Goal: Task Accomplishment & Management: Use online tool/utility

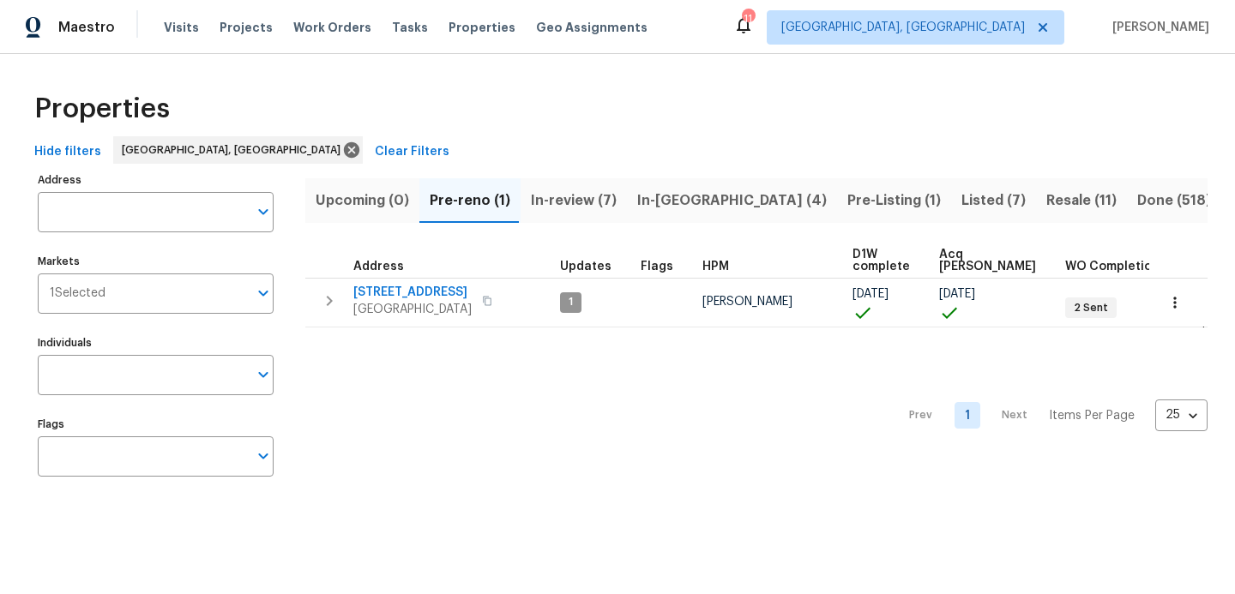
click at [307, 39] on div "Visits Projects Work Orders Tasks Properties Geo Assignments" at bounding box center [416, 27] width 504 height 34
click at [310, 30] on span "Work Orders" at bounding box center [332, 27] width 78 height 17
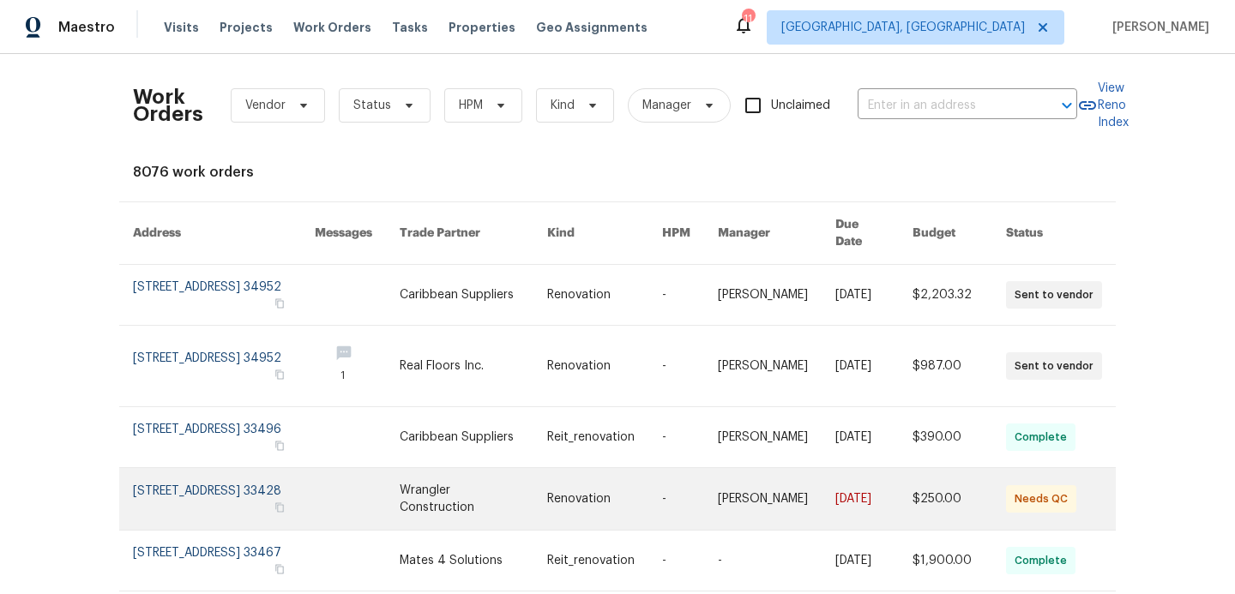
click at [356, 481] on link at bounding box center [357, 499] width 85 height 62
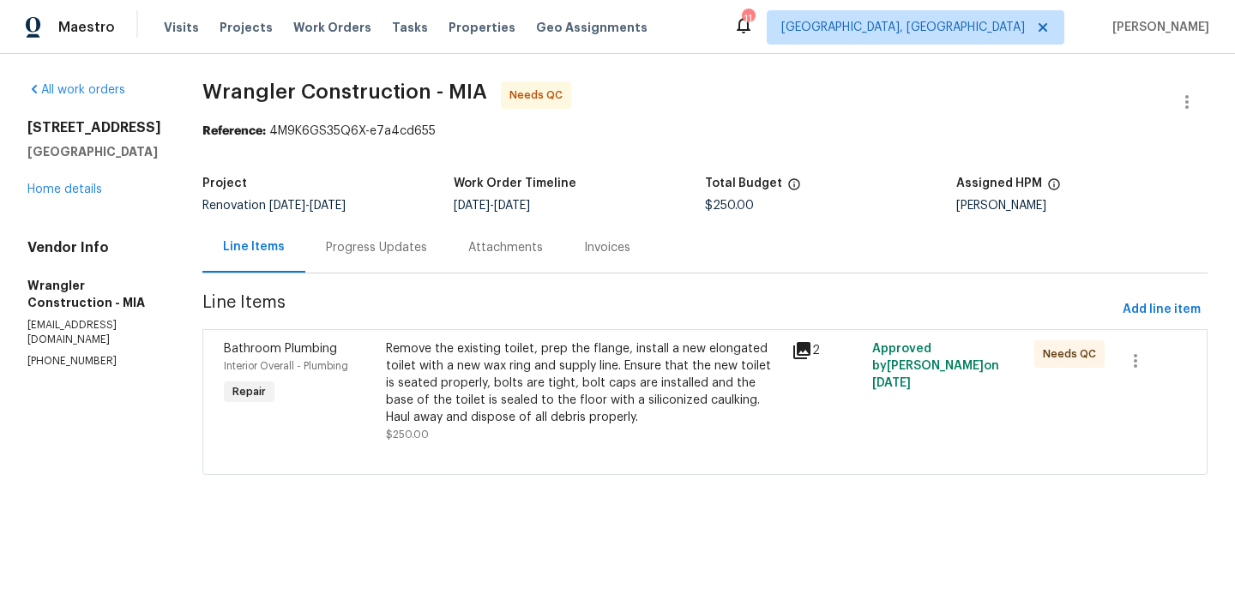
click at [555, 399] on div "Remove the existing toilet, prep the flange, install a new elongated toilet wit…" at bounding box center [583, 383] width 395 height 86
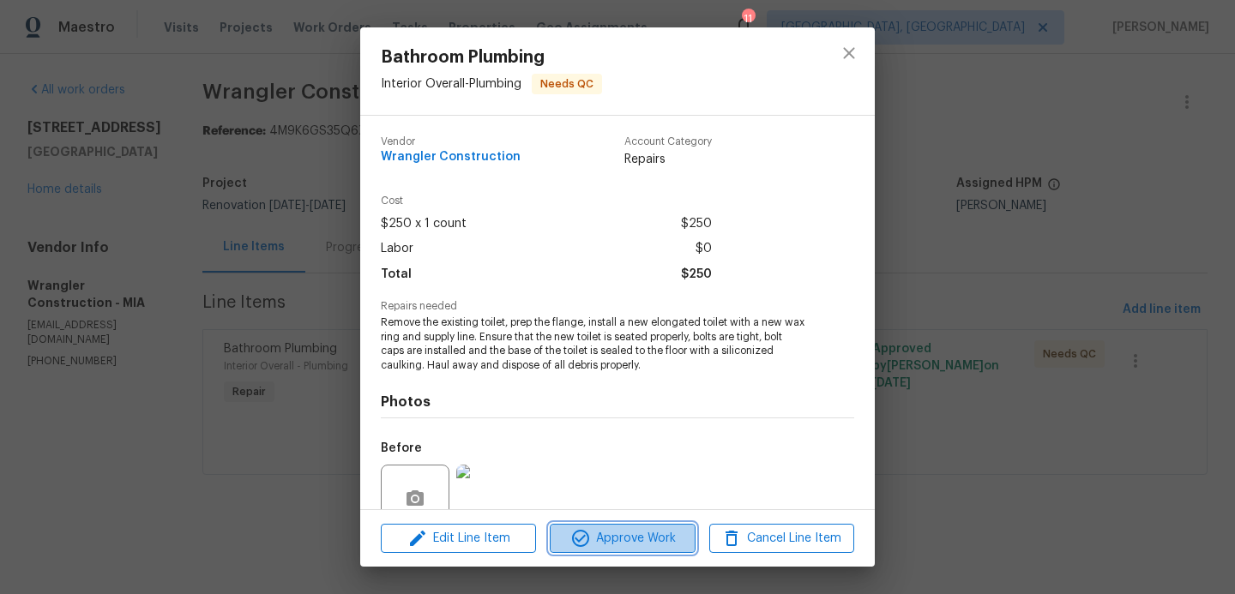
click at [611, 539] on span "Approve Work" at bounding box center [622, 538] width 135 height 21
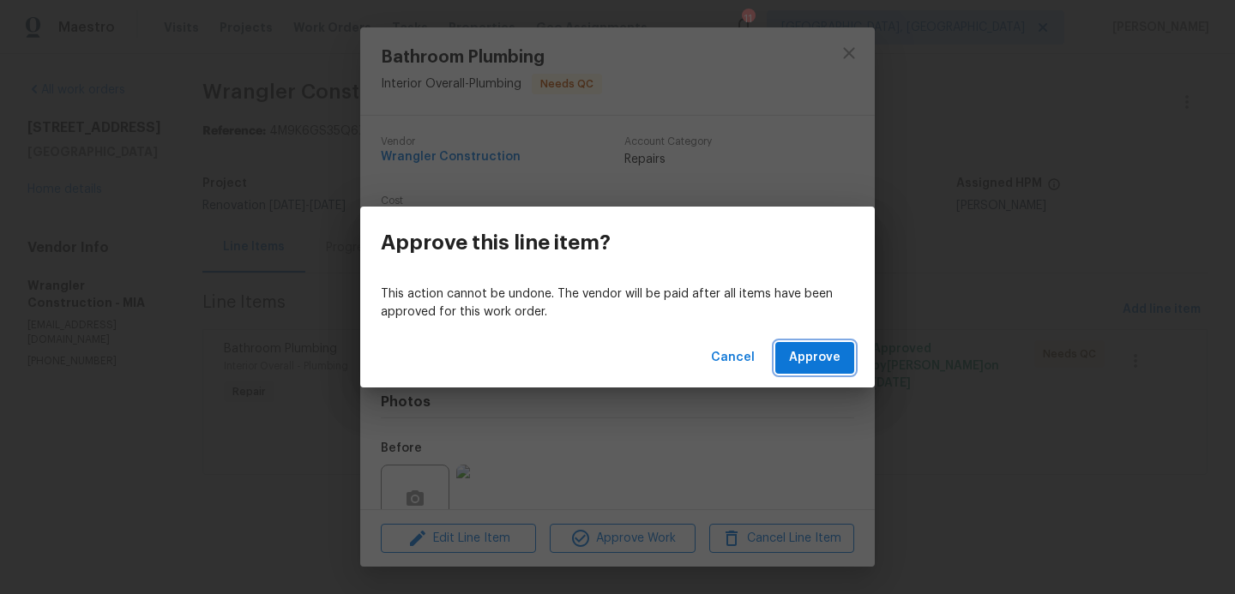
click at [798, 363] on span "Approve" at bounding box center [814, 357] width 51 height 21
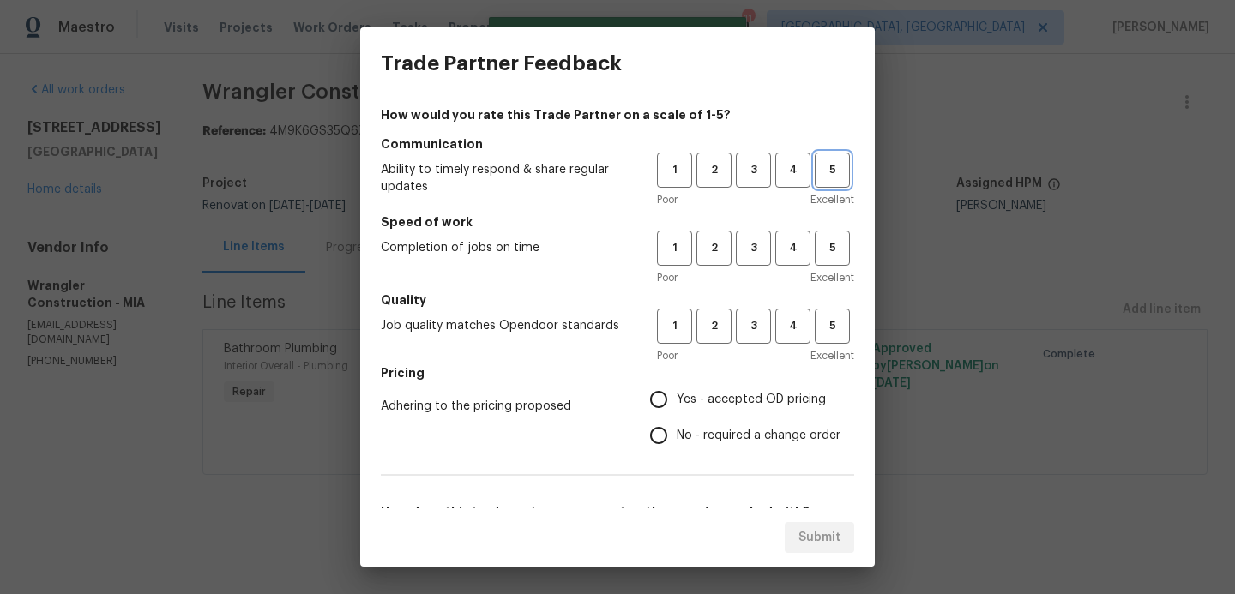
click at [824, 177] on span "5" at bounding box center [833, 170] width 32 height 20
click at [835, 248] on span "5" at bounding box center [833, 248] width 32 height 20
click at [837, 321] on span "5" at bounding box center [833, 326] width 32 height 20
click at [663, 402] on input "Yes - accepted OD pricing" at bounding box center [659, 400] width 36 height 36
radio input "true"
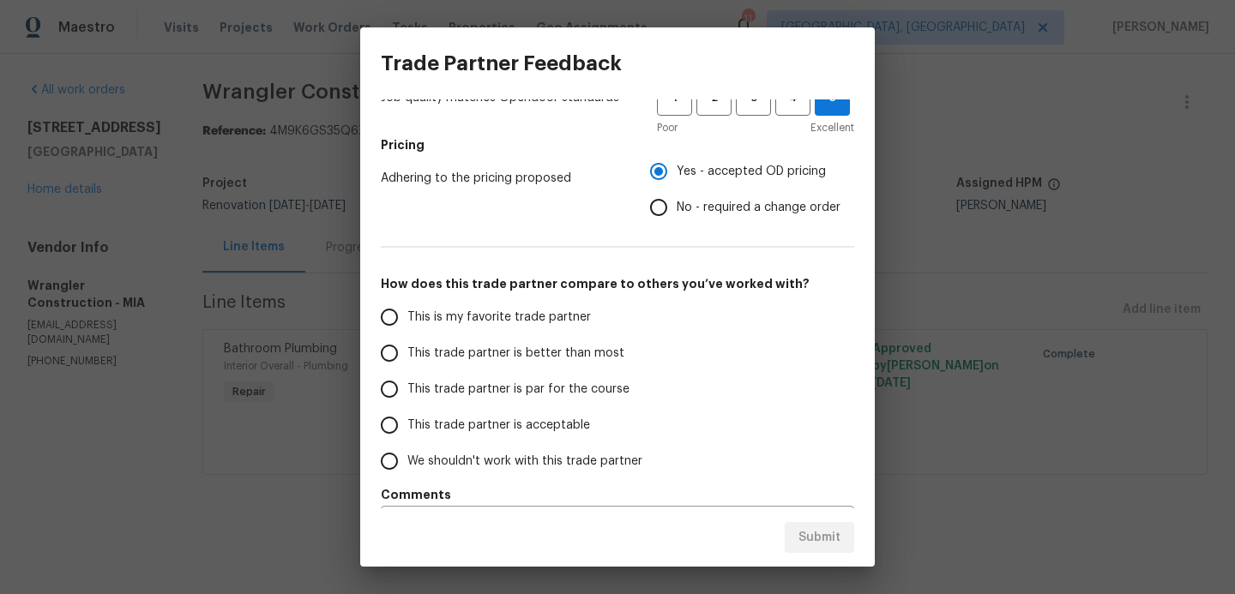
scroll to position [269, 0]
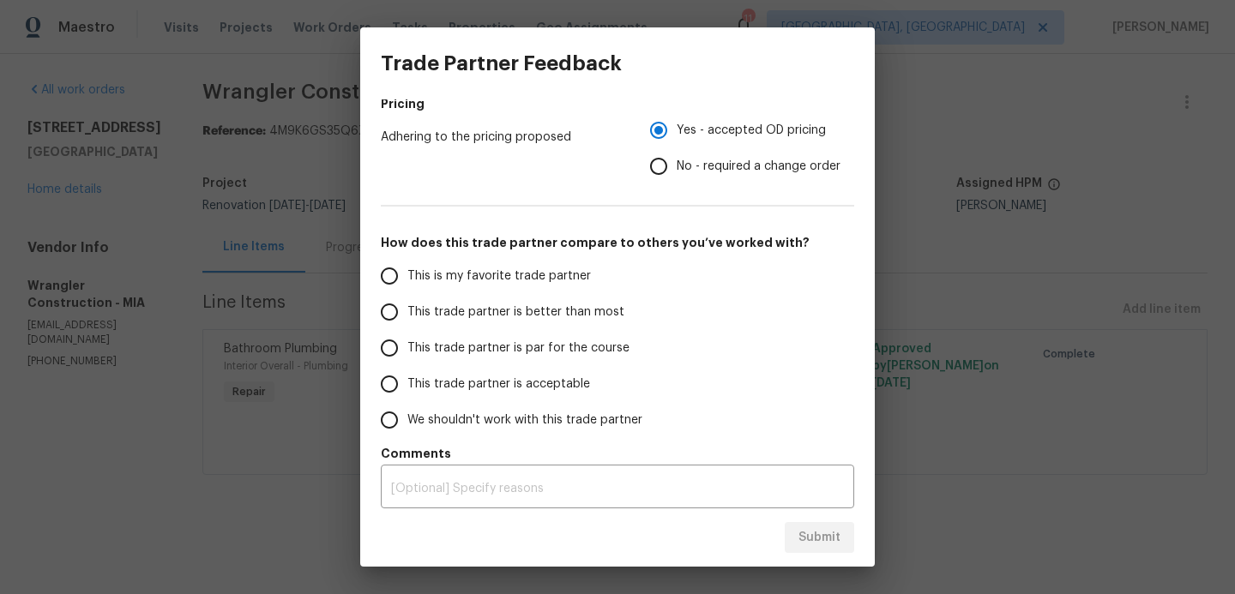
click at [398, 315] on input "This trade partner is better than most" at bounding box center [389, 312] width 36 height 36
click at [827, 534] on span "Submit" at bounding box center [820, 537] width 42 height 21
radio input "true"
radio input "false"
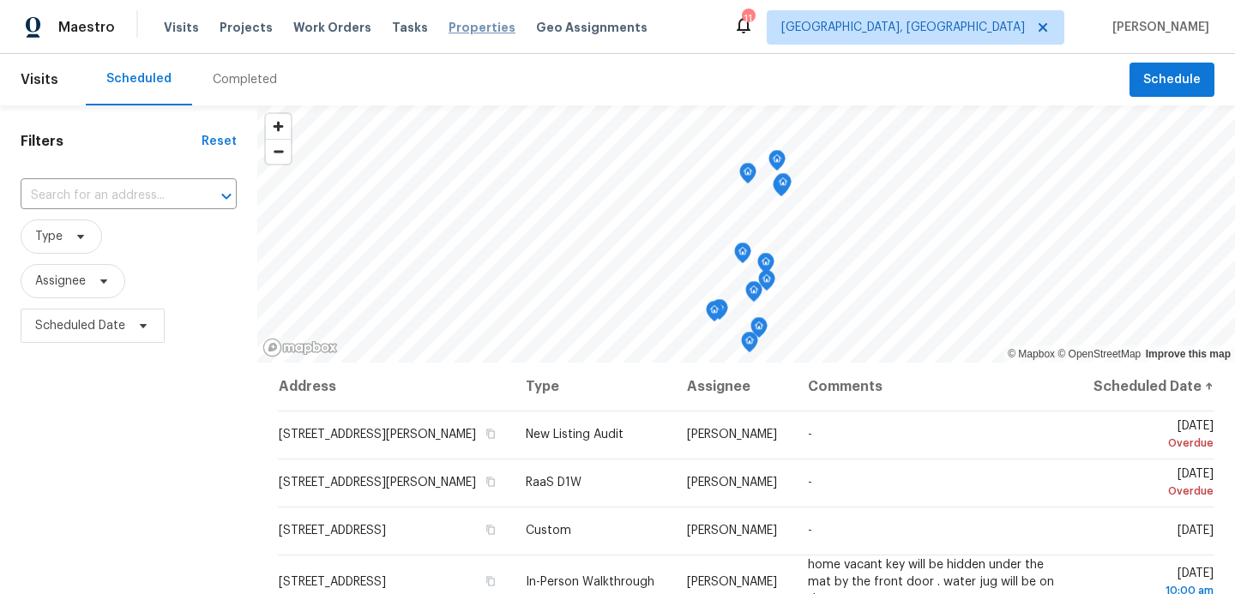
click at [477, 26] on span "Properties" at bounding box center [482, 27] width 67 height 17
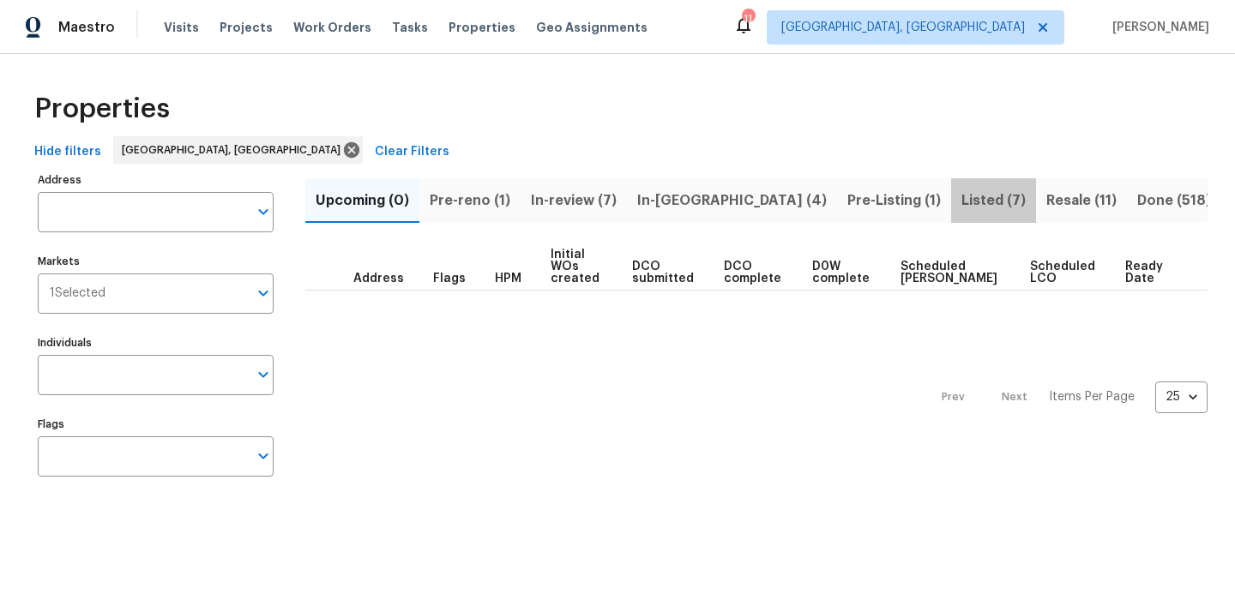
click at [961, 202] on span "Listed (7)" at bounding box center [993, 201] width 64 height 24
